Goal: Transaction & Acquisition: Purchase product/service

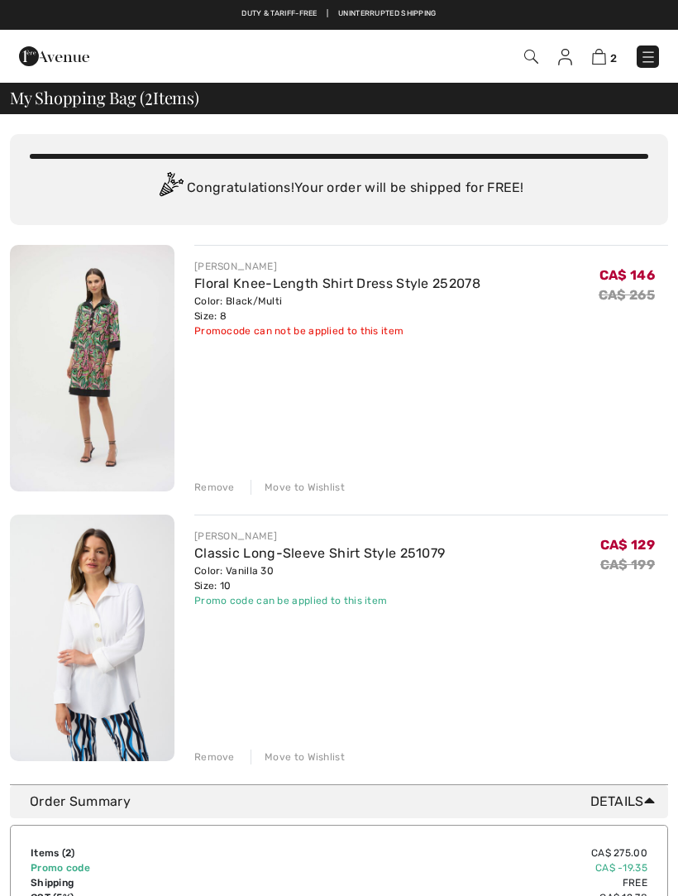
click at [398, 549] on link "Classic Long-Sleeve Shirt Style 251079" at bounding box center [319, 553] width 251 height 16
click at [119, 610] on img at bounding box center [92, 637] width 165 height 246
click at [324, 547] on link "Classic Long-Sleeve Shirt Style 251079" at bounding box center [319, 553] width 251 height 16
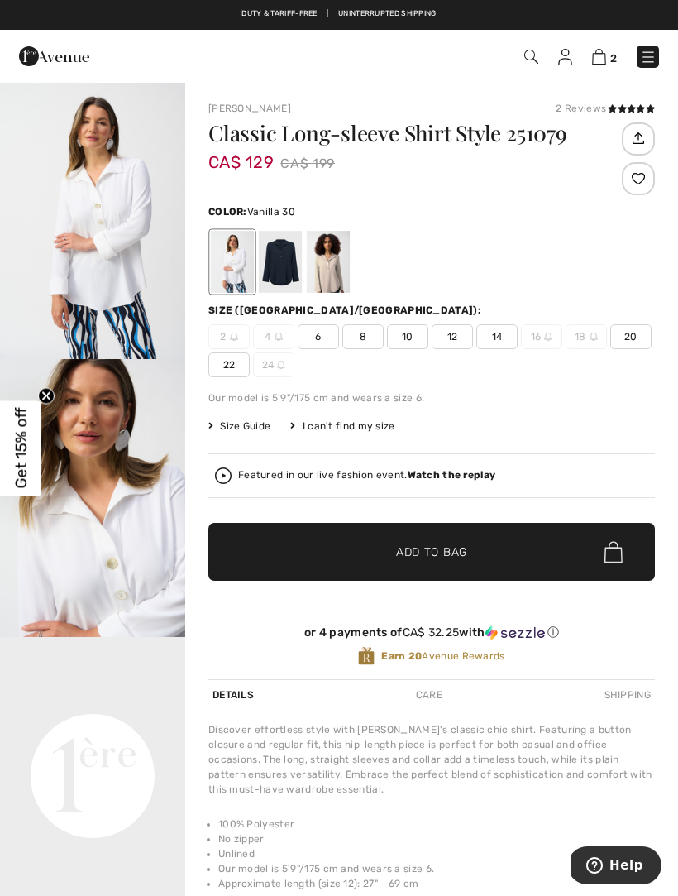
click at [447, 347] on span "12" at bounding box center [452, 336] width 41 height 25
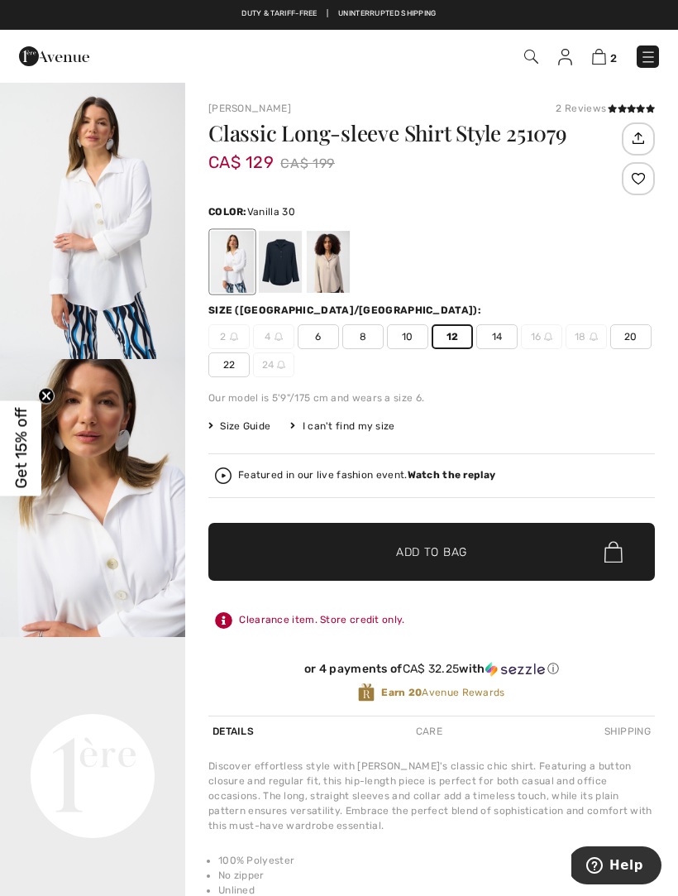
click at [461, 548] on span "Add to Bag" at bounding box center [431, 551] width 71 height 17
click at [600, 64] on img at bounding box center [599, 57] width 14 height 16
click at [599, 62] on img at bounding box center [599, 57] width 14 height 16
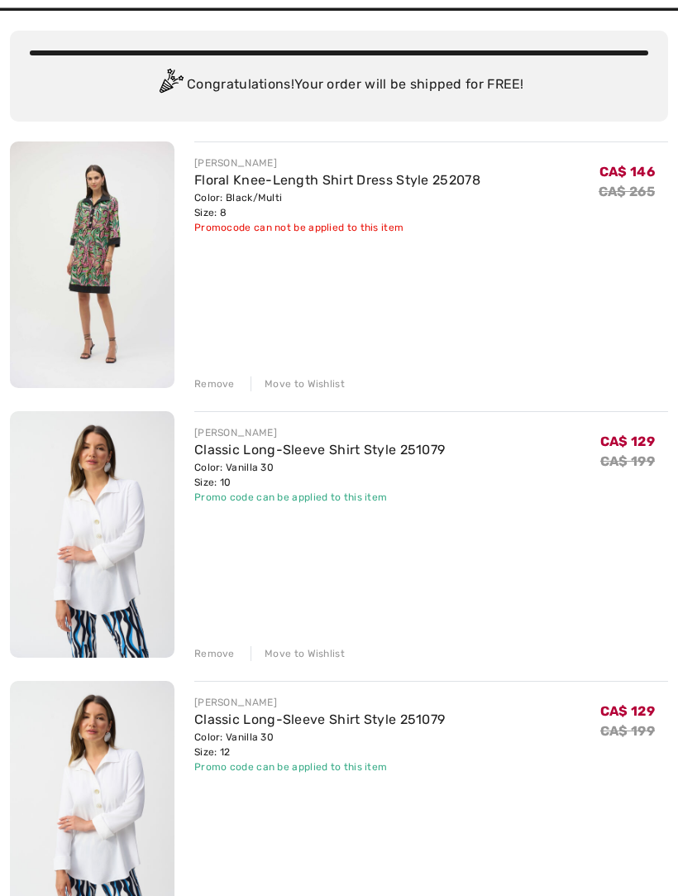
scroll to position [104, 0]
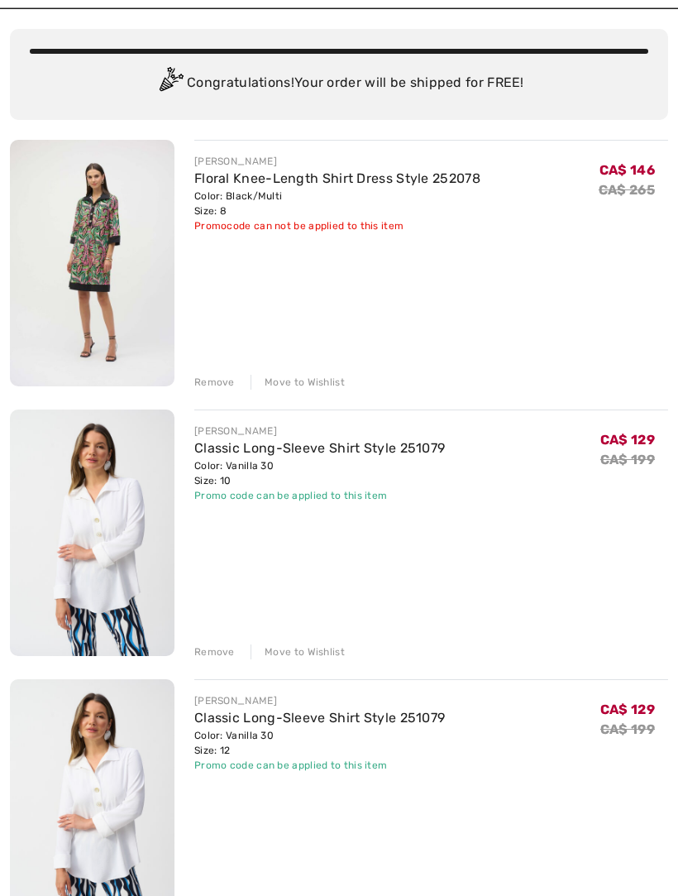
click at [213, 653] on div "Remove" at bounding box center [214, 652] width 41 height 15
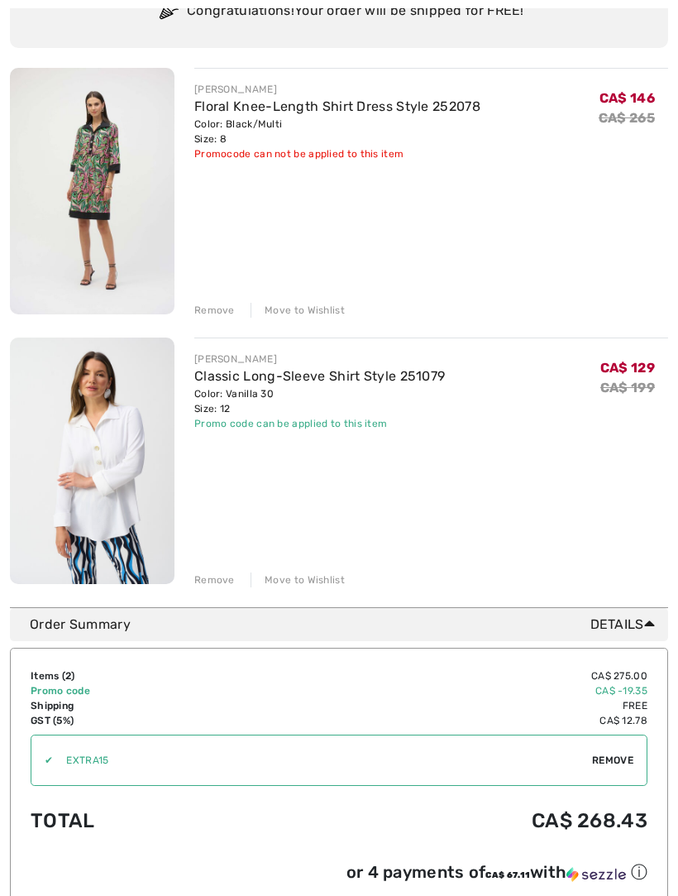
scroll to position [0, 0]
